Goal: Feedback & Contribution: Contribute content

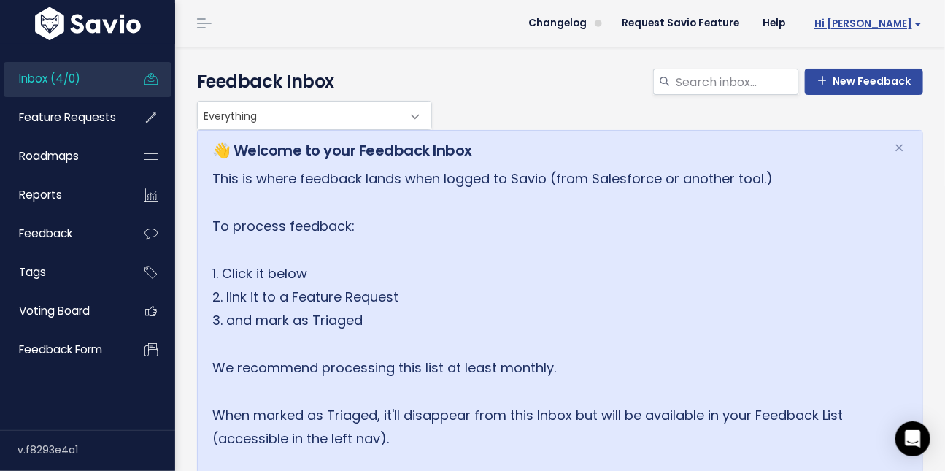
click at [899, 28] on span "Hi [PERSON_NAME]" at bounding box center [868, 23] width 107 height 11
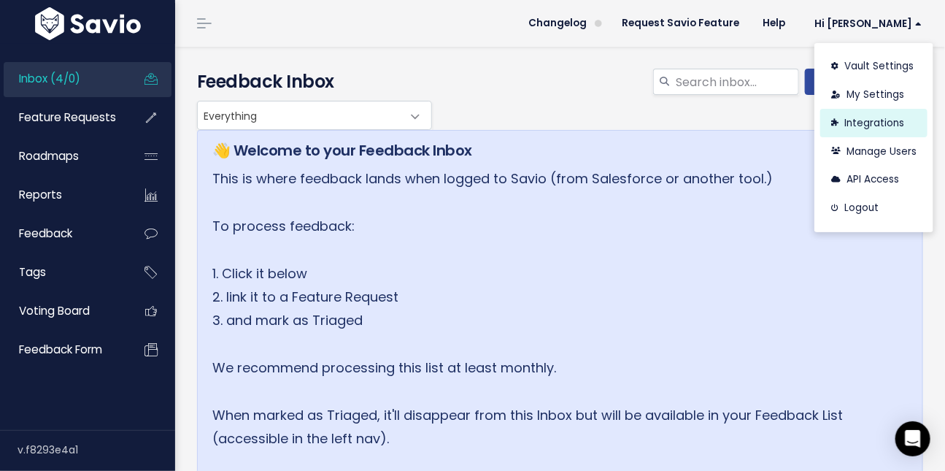
click at [862, 123] on link "Integrations" at bounding box center [874, 123] width 107 height 28
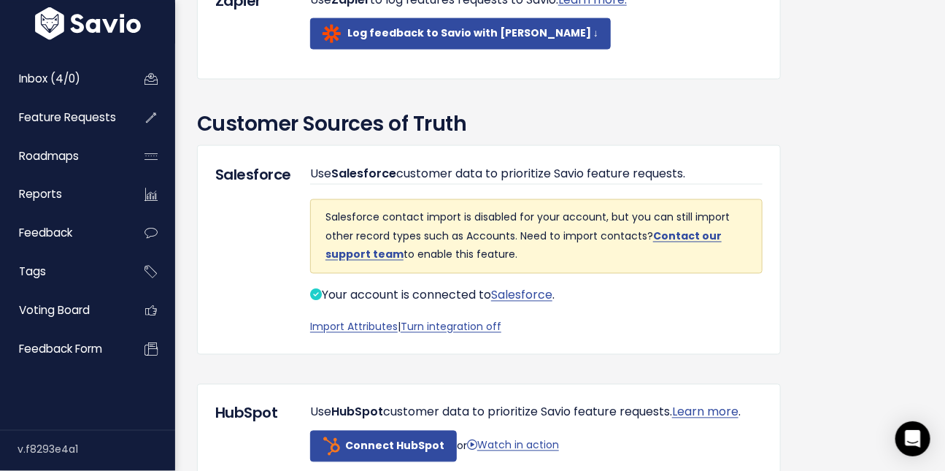
scroll to position [852, 0]
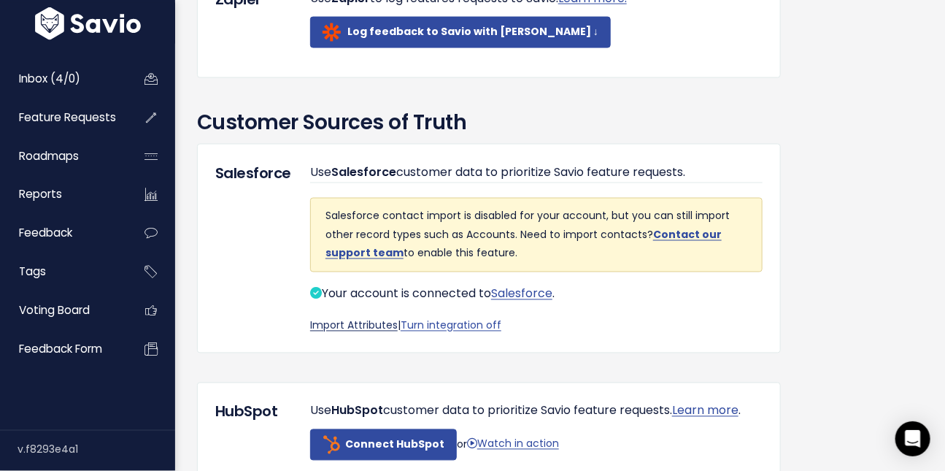
click at [325, 333] on link "Import Attributes" at bounding box center [354, 325] width 88 height 15
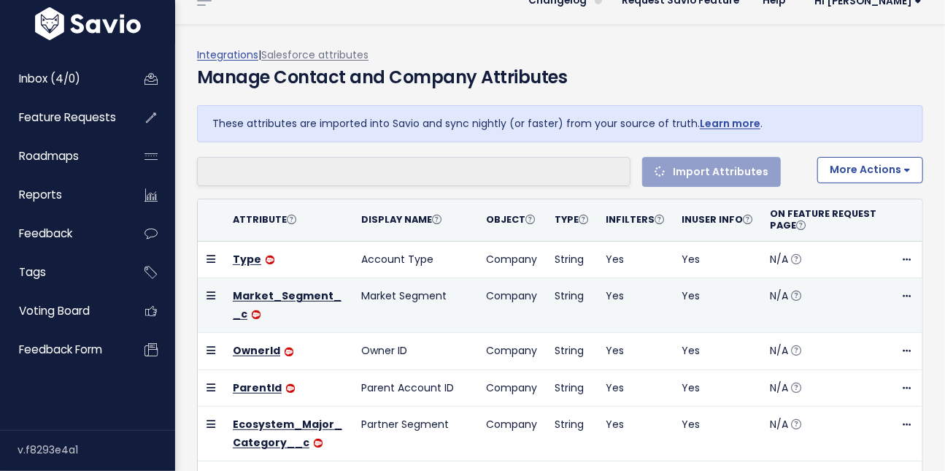
scroll to position [23, 0]
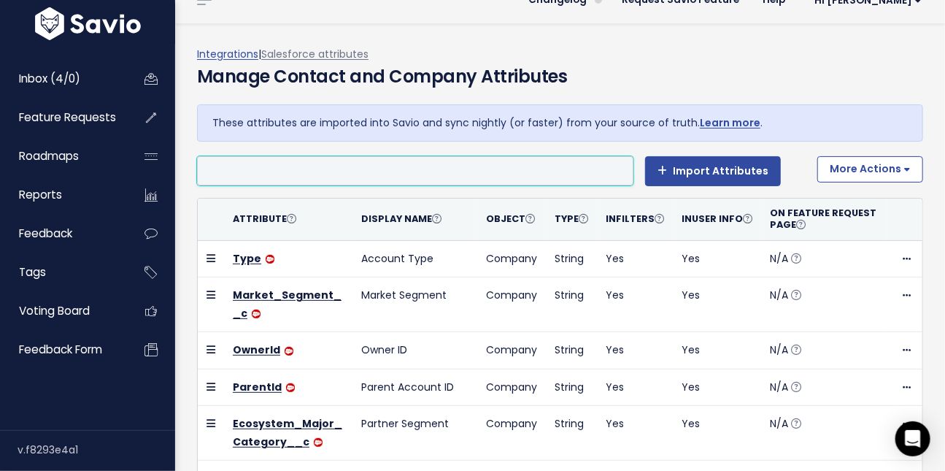
click at [480, 167] on li at bounding box center [411, 171] width 421 height 18
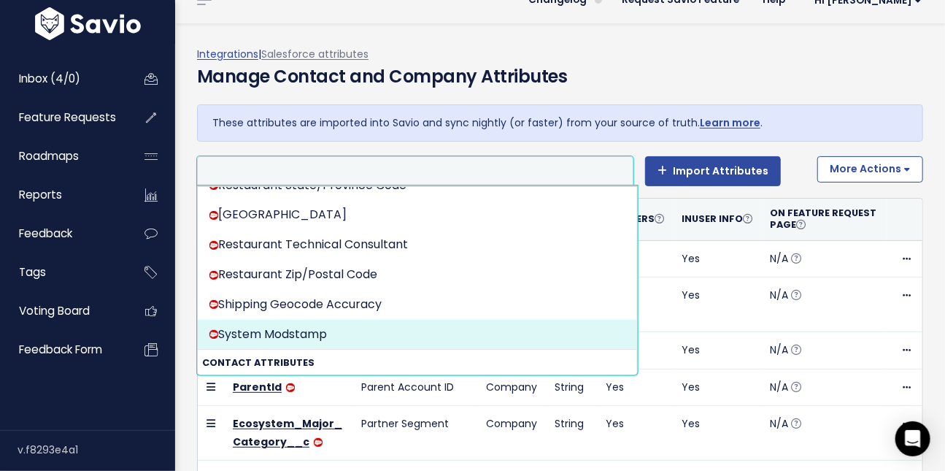
scroll to position [861, 0]
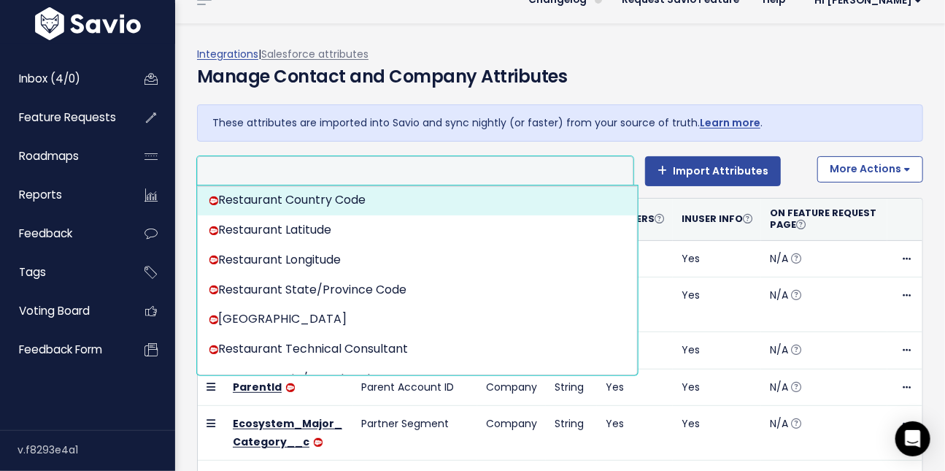
select select "{"id": null, "source_id": 6, "source_name": "Salesforce", "crm_object_type": "A…"
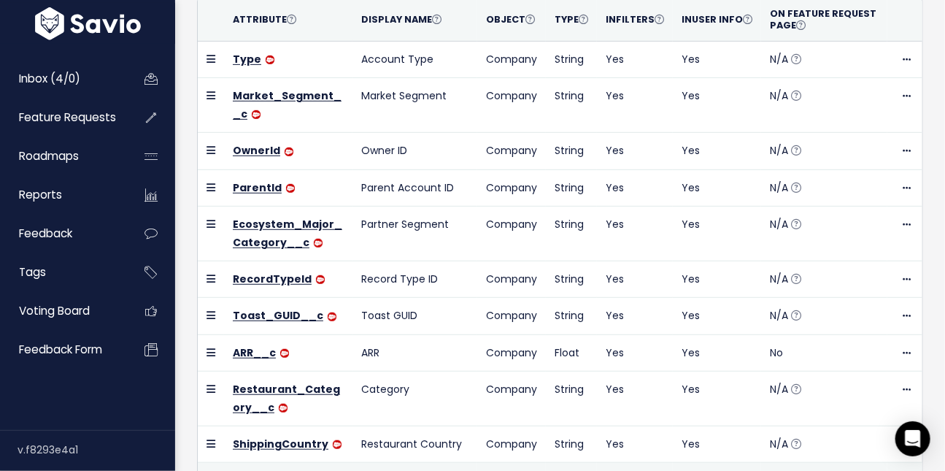
scroll to position [0, 0]
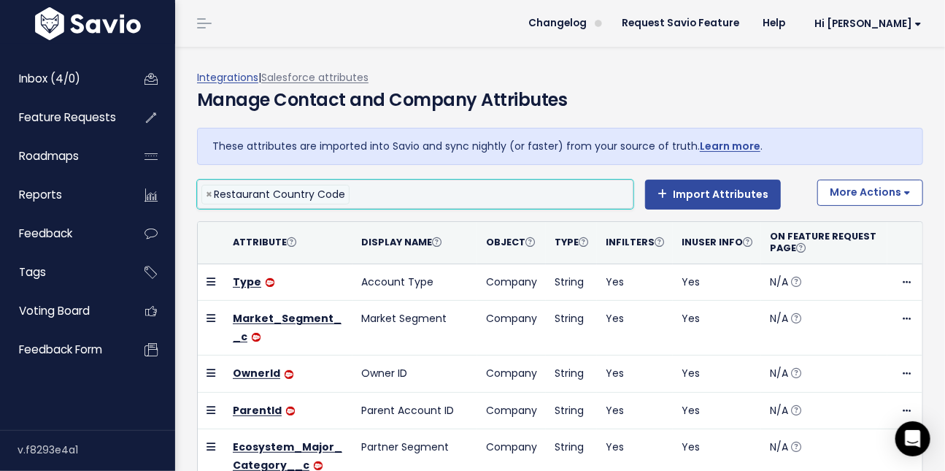
drag, startPoint x: 539, startPoint y: 197, endPoint x: 172, endPoint y: 188, distance: 368.1
click at [172, 188] on div "Inbox (4/0) Feature Requests Roadmaps" at bounding box center [472, 413] width 945 height 827
click at [382, 196] on li at bounding box center [487, 194] width 269 height 18
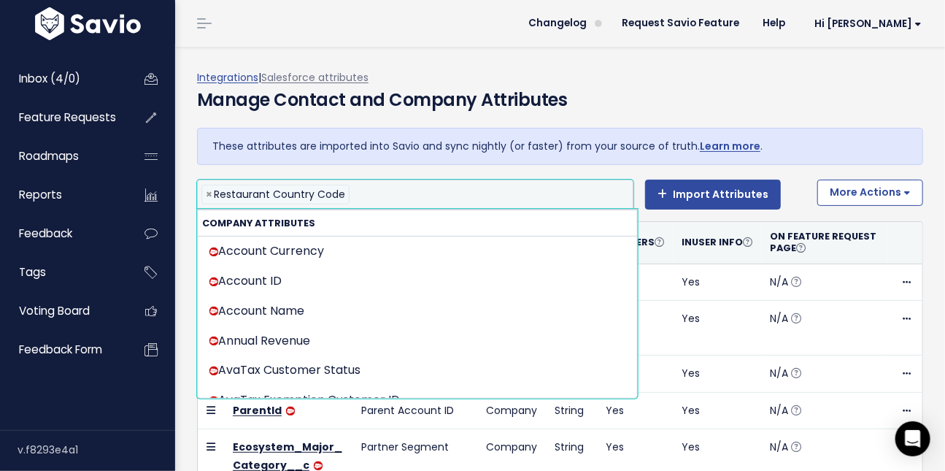
scroll to position [816, 0]
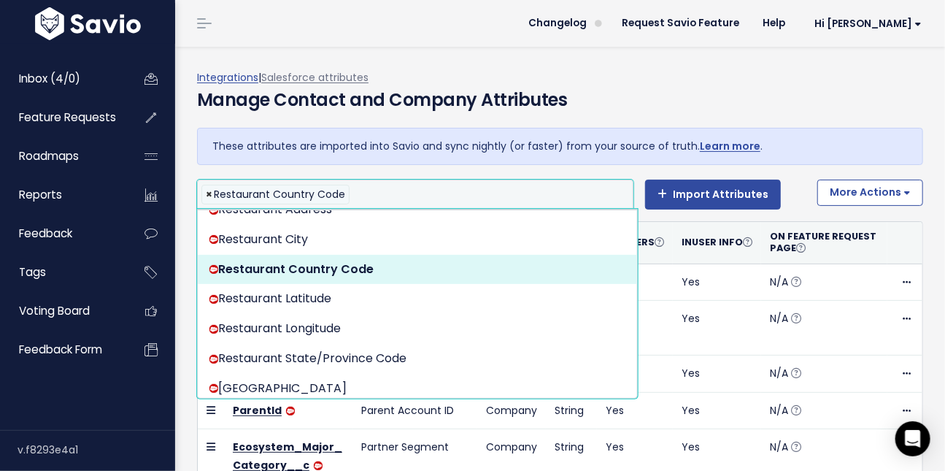
click at [208, 196] on span "×" at bounding box center [209, 194] width 7 height 18
select select
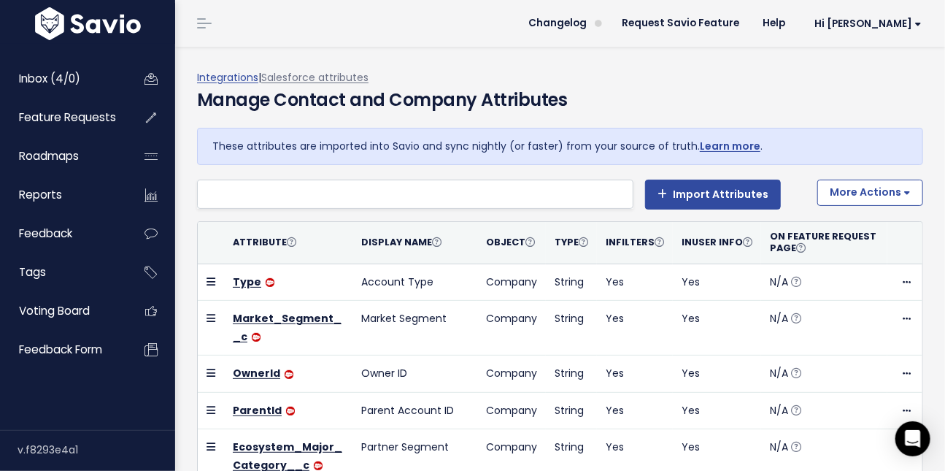
click at [192, 150] on div "These attributes are imported into Savio and sync nightly (or faster) from your…" at bounding box center [560, 451] width 748 height 647
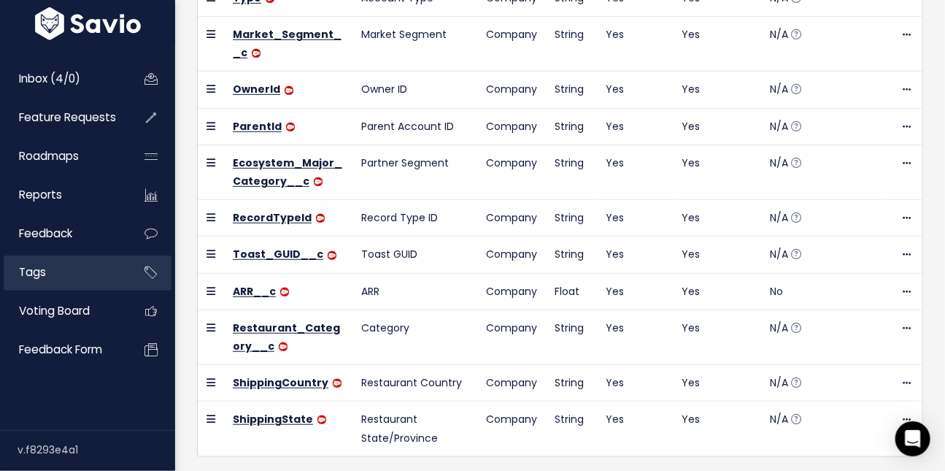
scroll to position [275, 0]
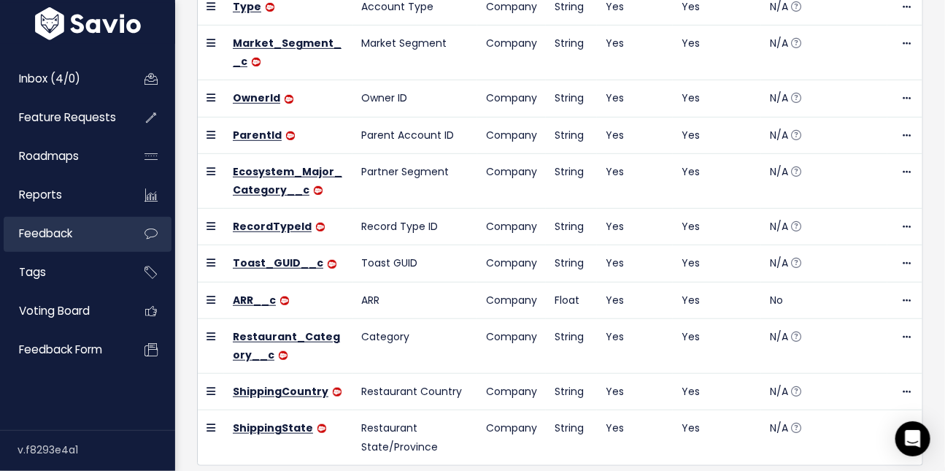
click at [73, 237] on link "Feedback" at bounding box center [63, 234] width 118 height 34
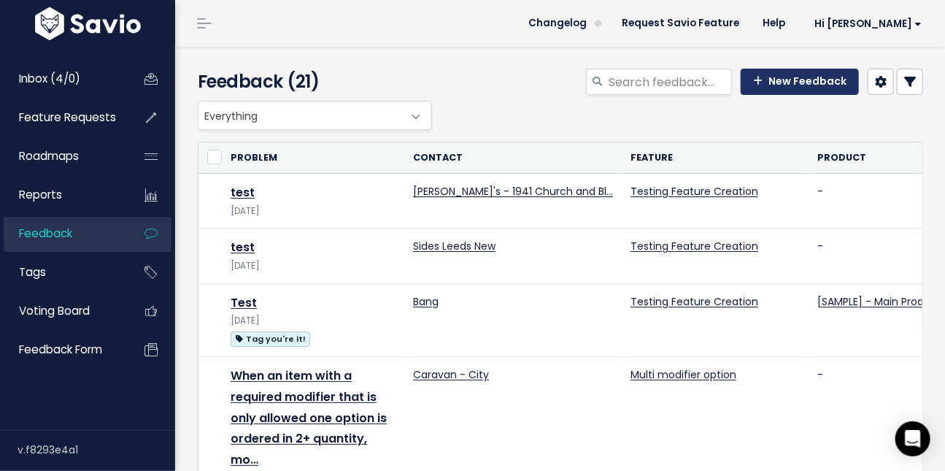
click at [795, 80] on link "New Feedback" at bounding box center [800, 82] width 118 height 26
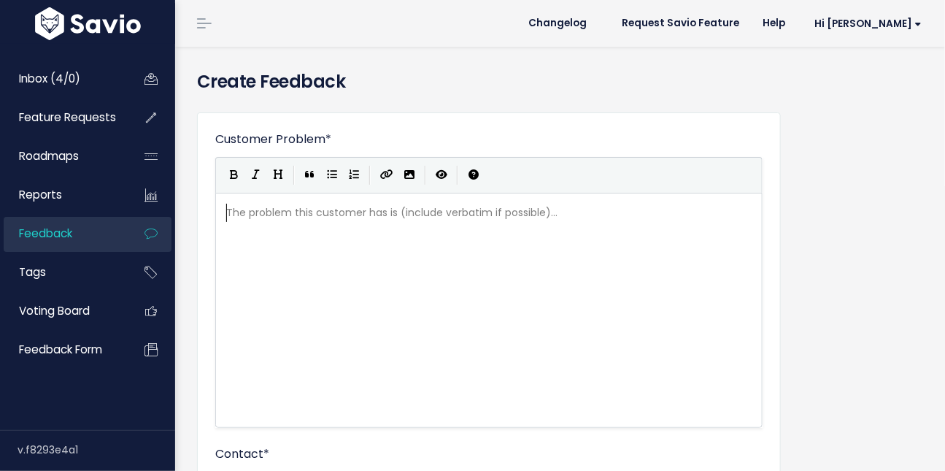
scroll to position [1, 0]
click at [338, 230] on div "The problem this customer has is (include verbatim if possible)... xxxxxxxxxx ​" at bounding box center [507, 329] width 568 height 256
type textarea "[PERSON_NAME] ca"
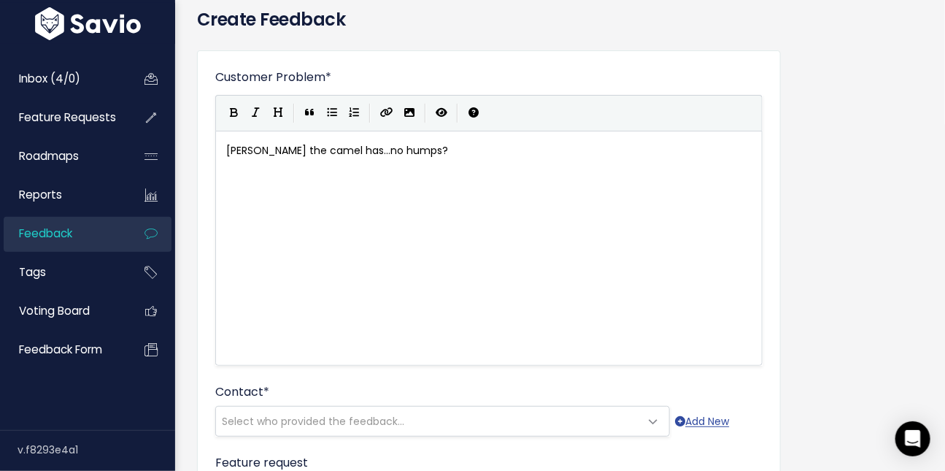
scroll to position [107, 0]
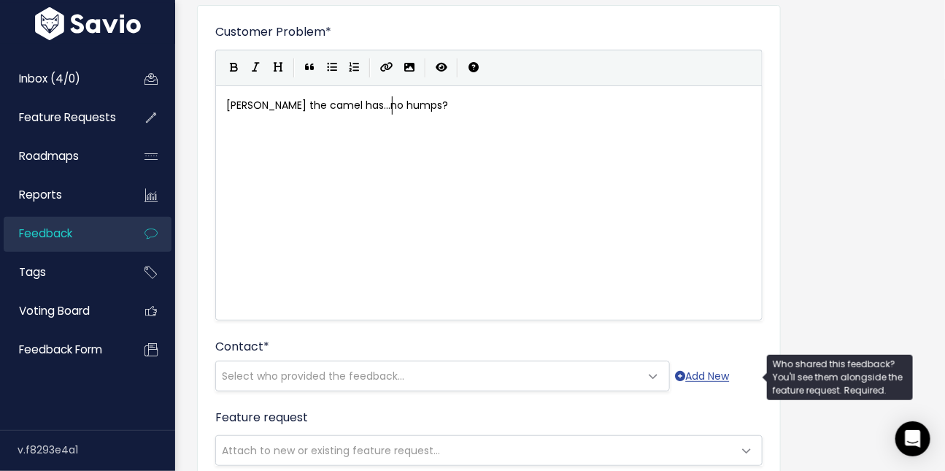
type textarea "he camel has...no humps?"
click at [302, 373] on span "Select who provided the feedback..." at bounding box center [313, 376] width 183 height 15
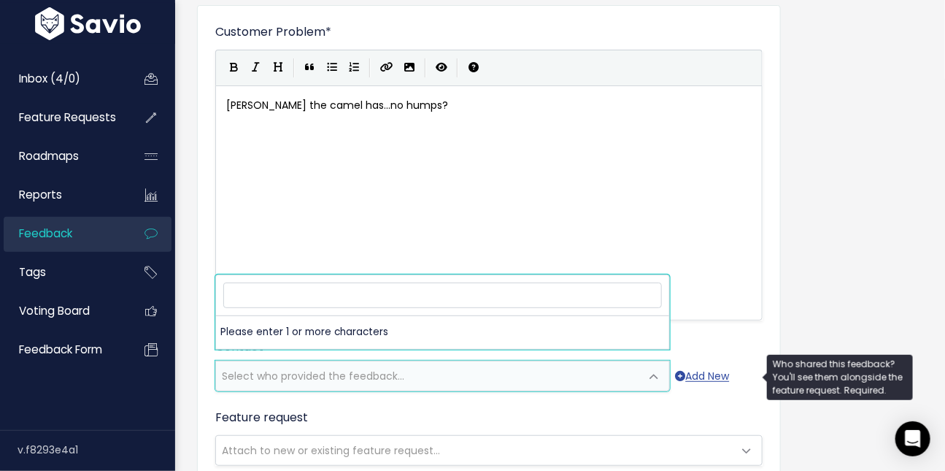
click at [302, 373] on span "Select who provided the feedback..." at bounding box center [313, 376] width 183 height 15
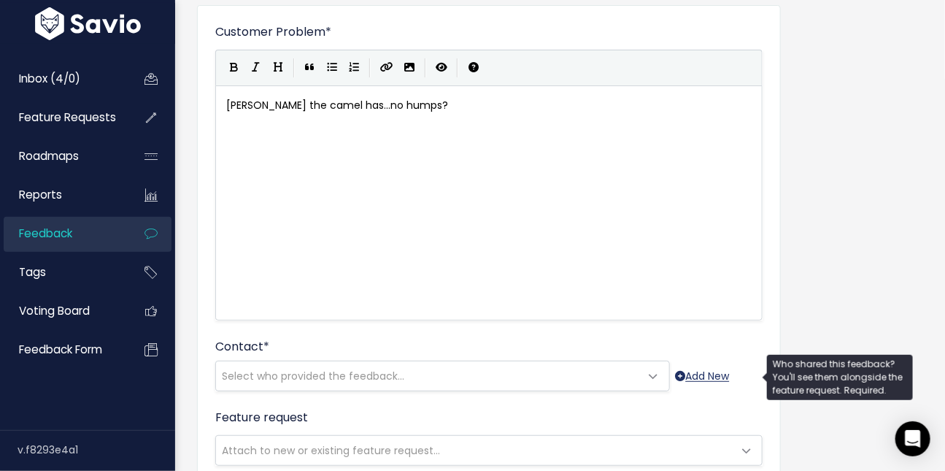
click at [690, 377] on link "Add New" at bounding box center [703, 376] width 54 height 18
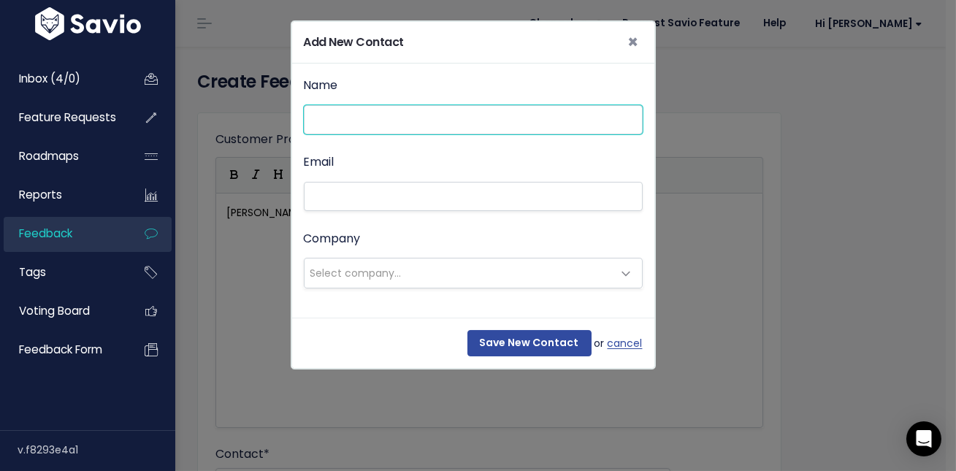
click at [421, 114] on input "Name" at bounding box center [473, 119] width 339 height 29
click at [421, 116] on input "Name" at bounding box center [473, 119] width 339 height 29
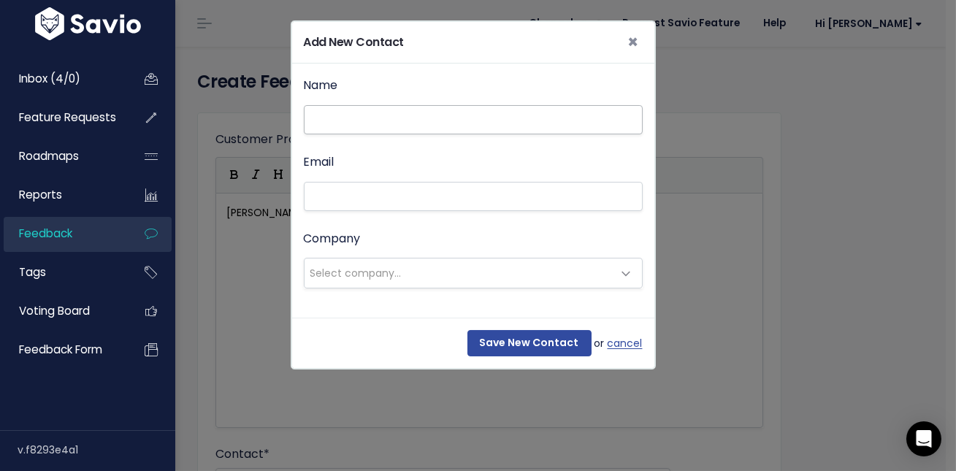
drag, startPoint x: 434, startPoint y: 85, endPoint x: 361, endPoint y: 112, distance: 77.8
click at [434, 85] on div "Name" at bounding box center [473, 104] width 339 height 59
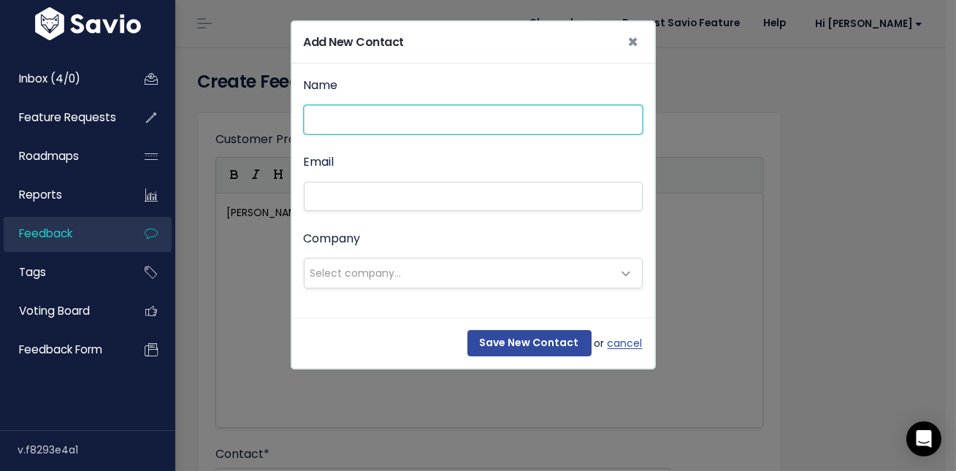
click at [349, 121] on input "Name" at bounding box center [473, 119] width 339 height 29
type input "Chicken [PERSON_NAME] Nugget"
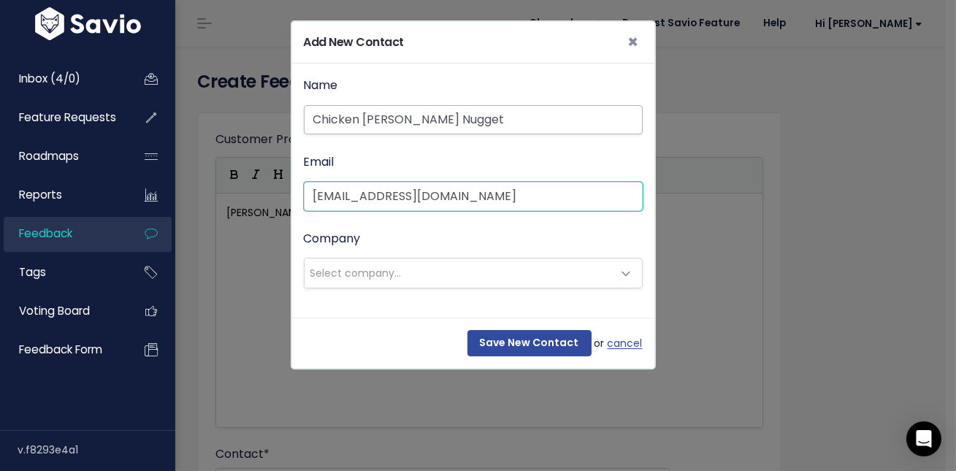
type input "[EMAIL_ADDRESS][DOMAIN_NAME]"
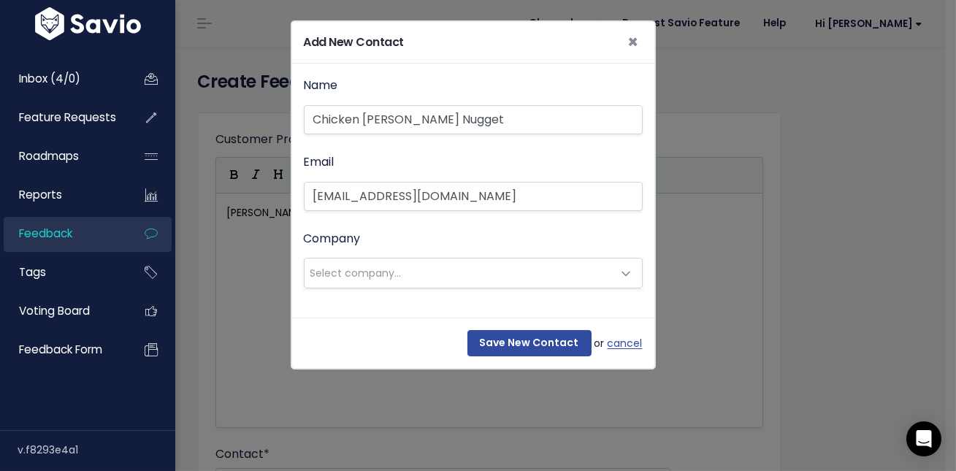
click at [418, 272] on span "Select company..." at bounding box center [458, 272] width 308 height 29
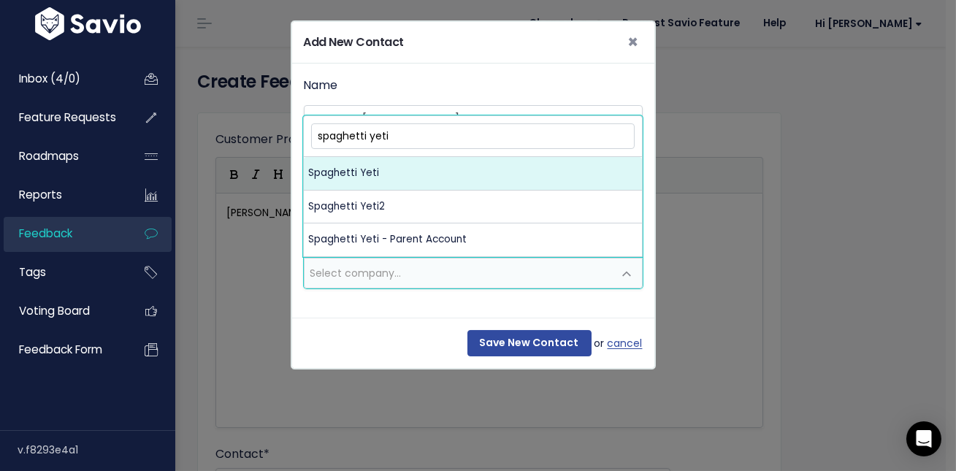
type input "spaghetti yeti"
select select "16654320"
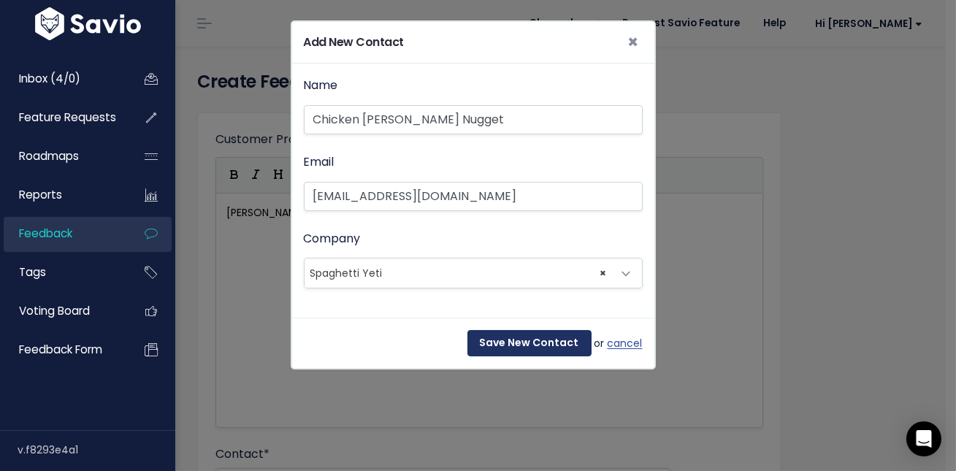
click at [502, 342] on input "Save New Contact" at bounding box center [529, 343] width 124 height 26
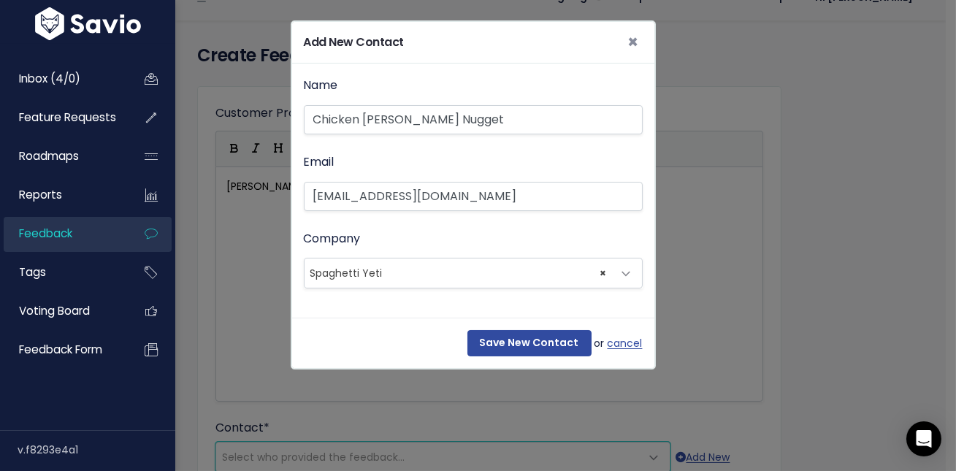
select select "92646787"
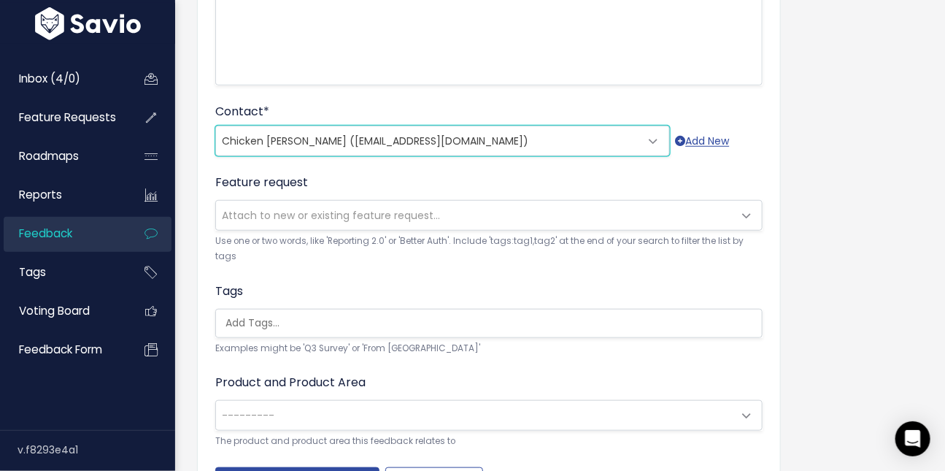
scroll to position [408, 0]
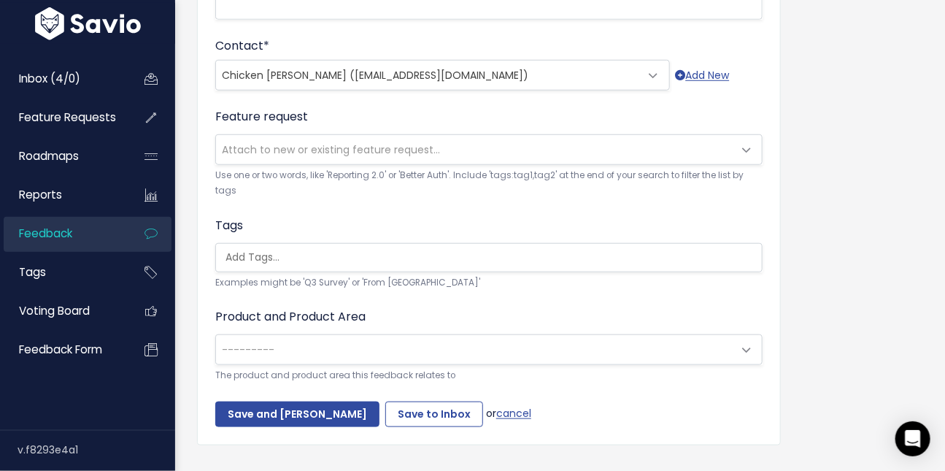
click at [276, 250] on input "search" at bounding box center [498, 257] width 556 height 15
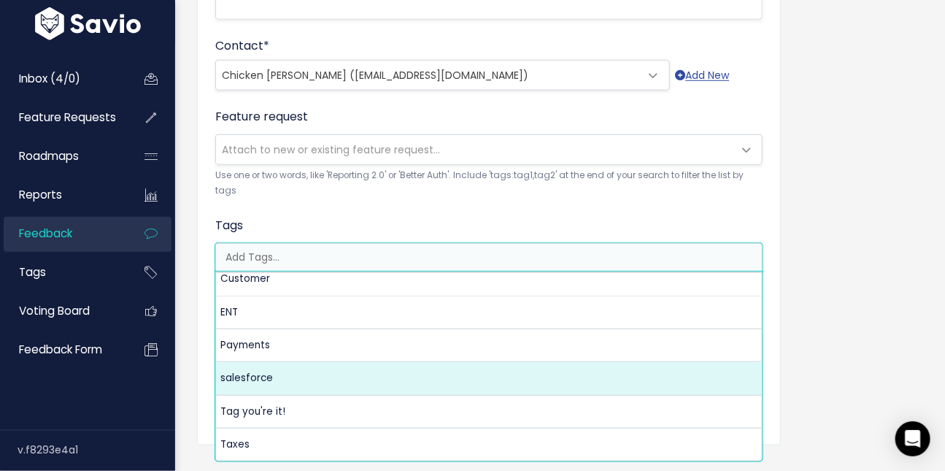
scroll to position [9, 0]
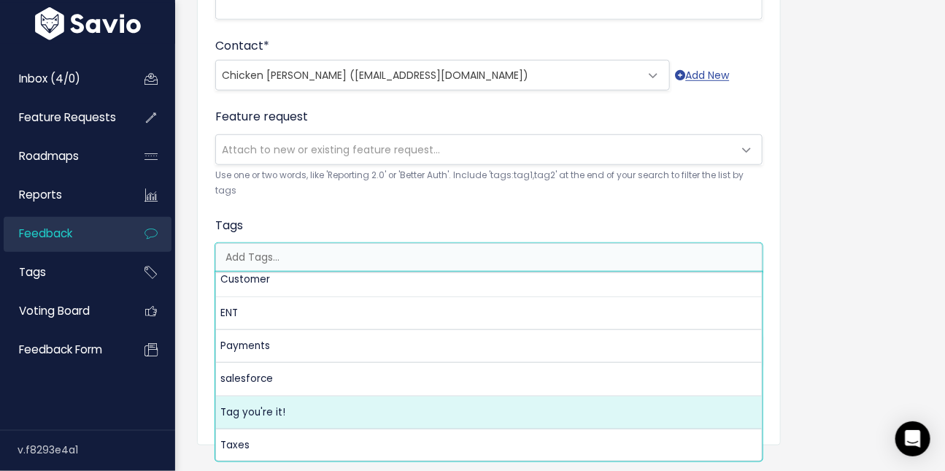
select select "13801"
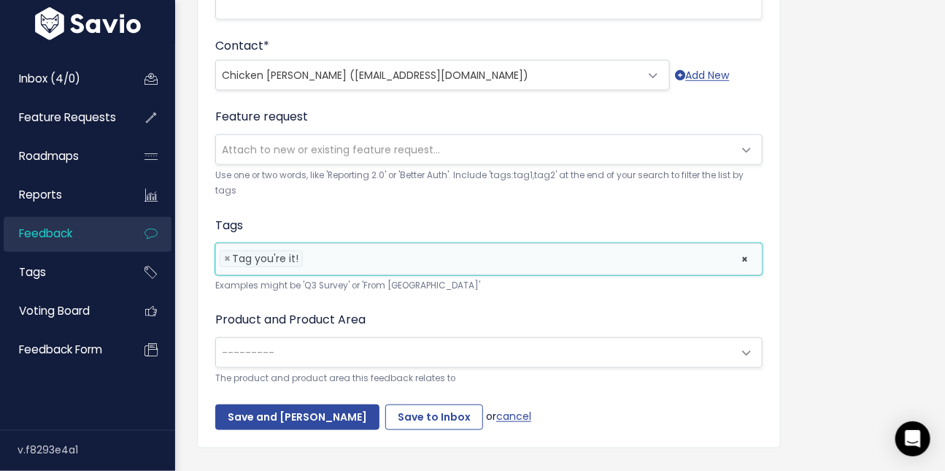
click at [354, 256] on li at bounding box center [519, 258] width 424 height 15
click at [288, 415] on input "Save and [PERSON_NAME]" at bounding box center [297, 417] width 164 height 26
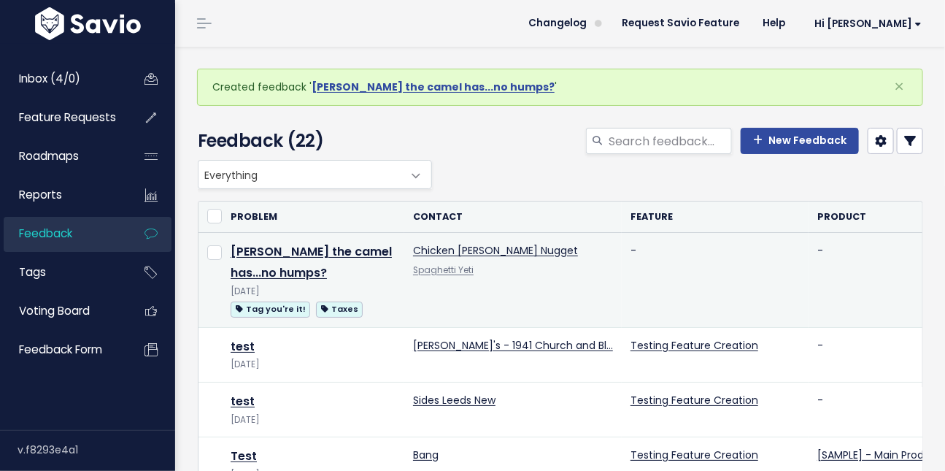
click at [355, 267] on td "Sally the camel has...no humps? Sep 23 2025 Tag you're it! Taxes" at bounding box center [313, 280] width 183 height 94
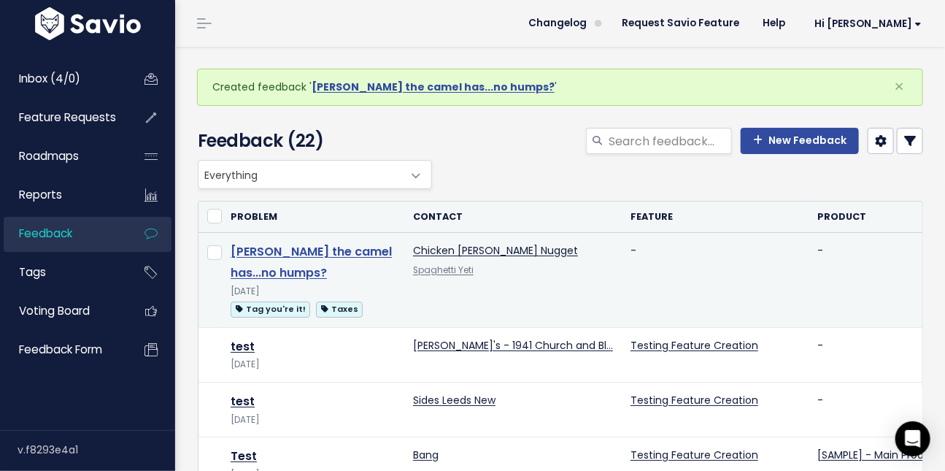
click at [356, 255] on link "[PERSON_NAME] the camel has...no humps?" at bounding box center [311, 262] width 161 height 38
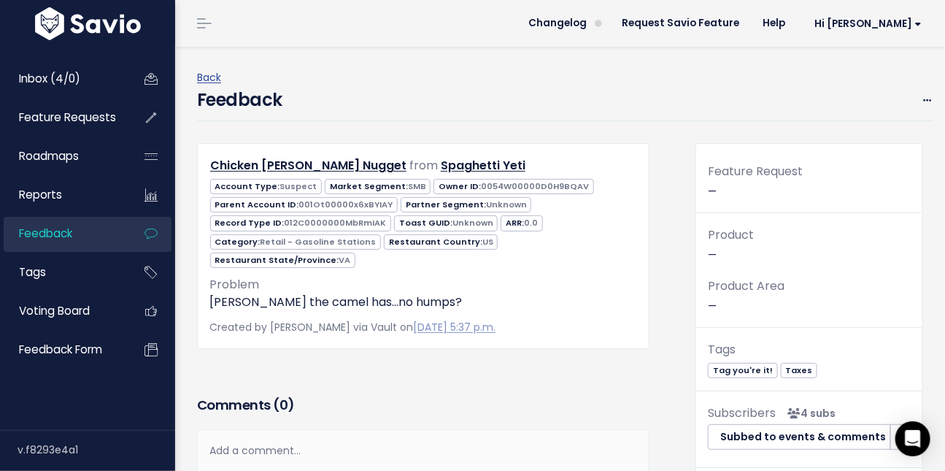
click at [330, 222] on span "012C0000000MbRmIAK" at bounding box center [336, 223] width 102 height 12
copy span "012C0000000MbRmIAK"
click at [337, 204] on span "001Ot00000x6xBYIAY" at bounding box center [346, 205] width 94 height 12
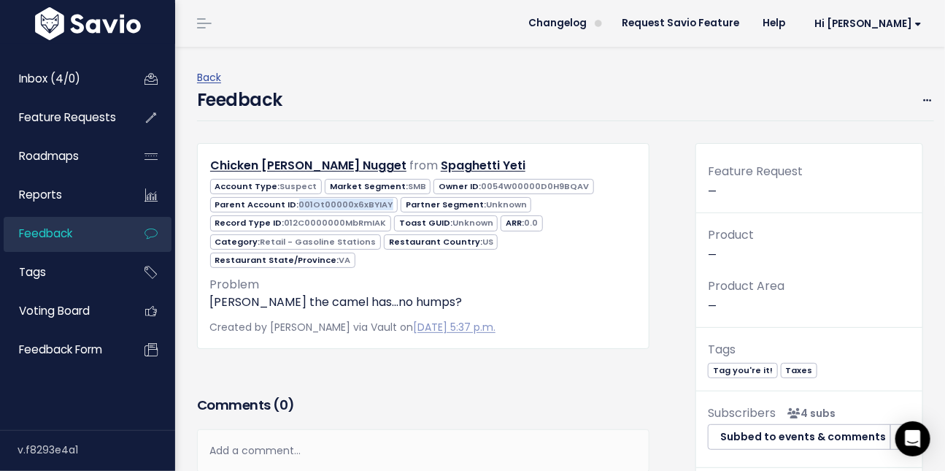
copy span "001Ot00000x6xBYIAY"
